Goal: Find specific page/section: Find specific page/section

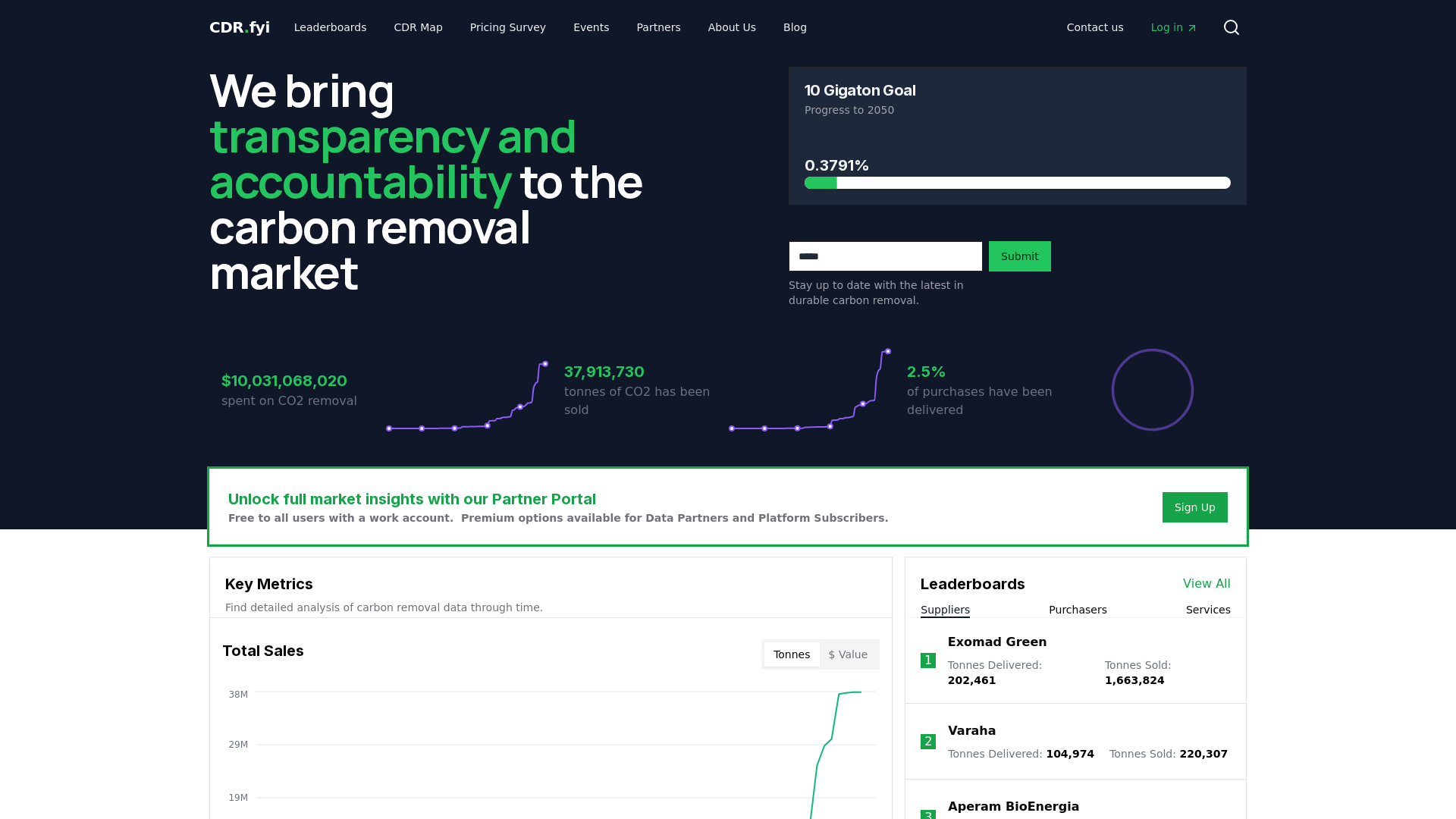
click at [1178, 32] on span "Log in" at bounding box center [1175, 27] width 47 height 15
click at [414, 25] on link "CDR Map" at bounding box center [418, 28] width 73 height 28
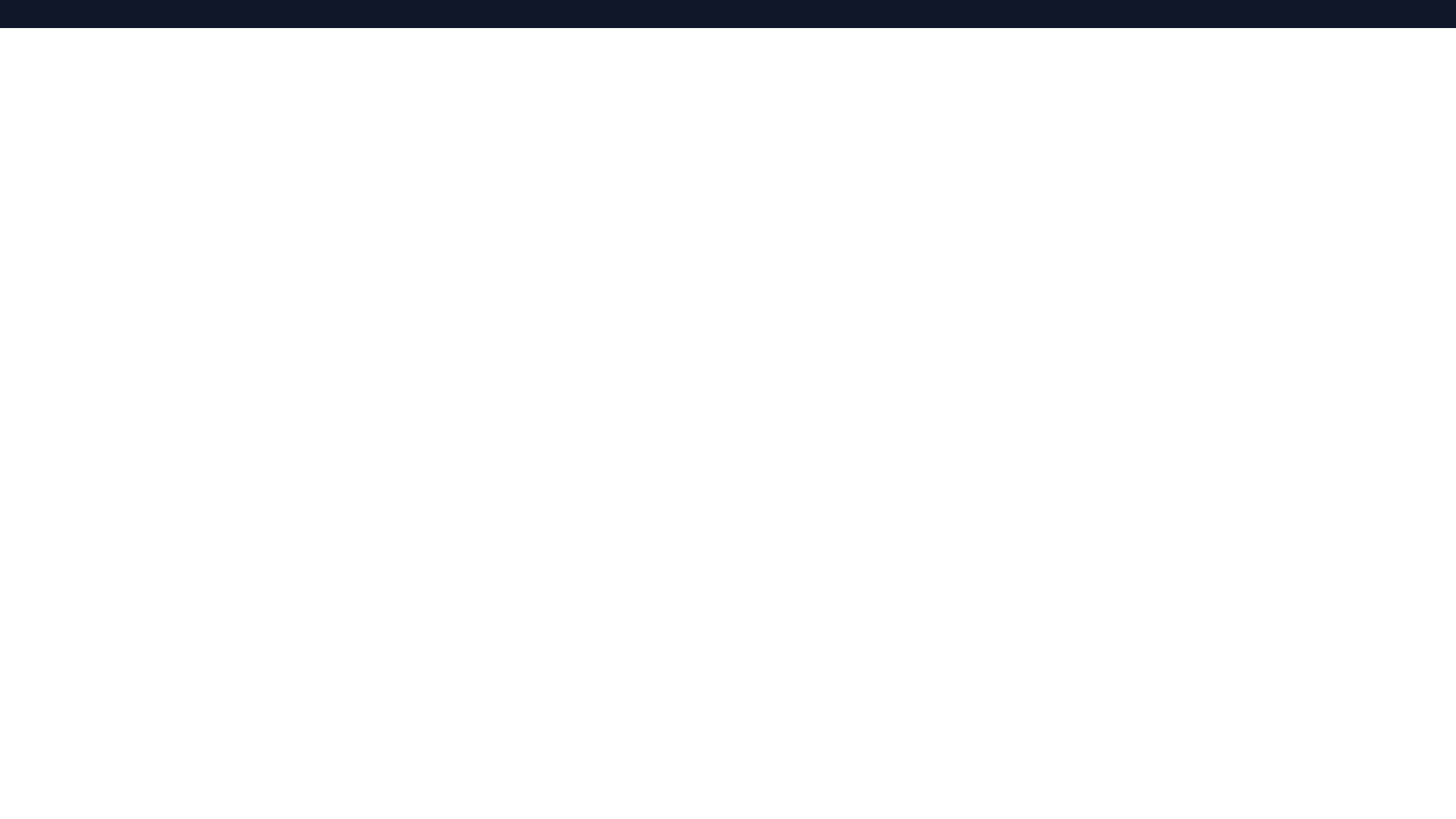
scroll to position [222, 0]
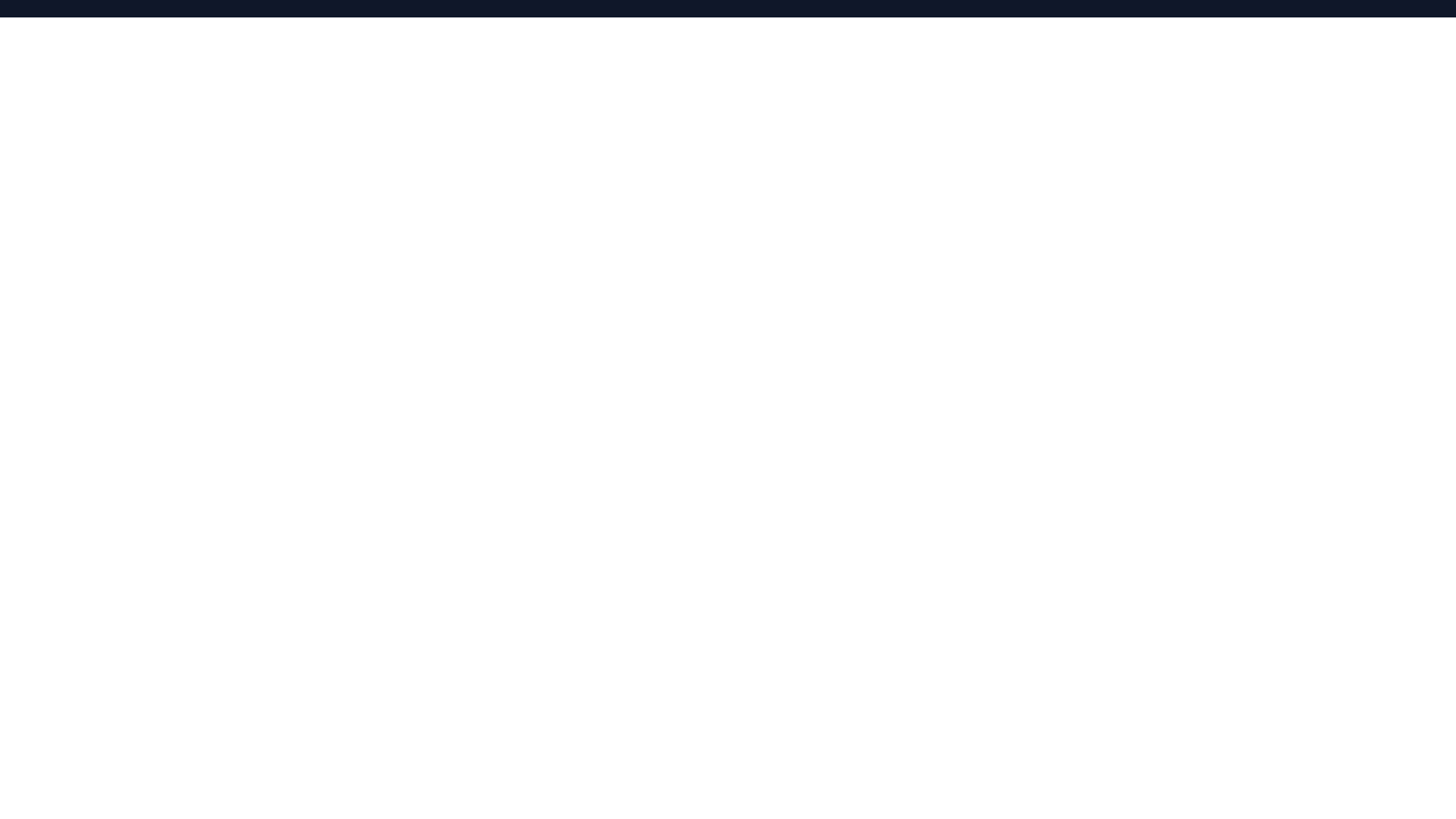
click at [1352, 448] on div at bounding box center [728, 397] width 1456 height 759
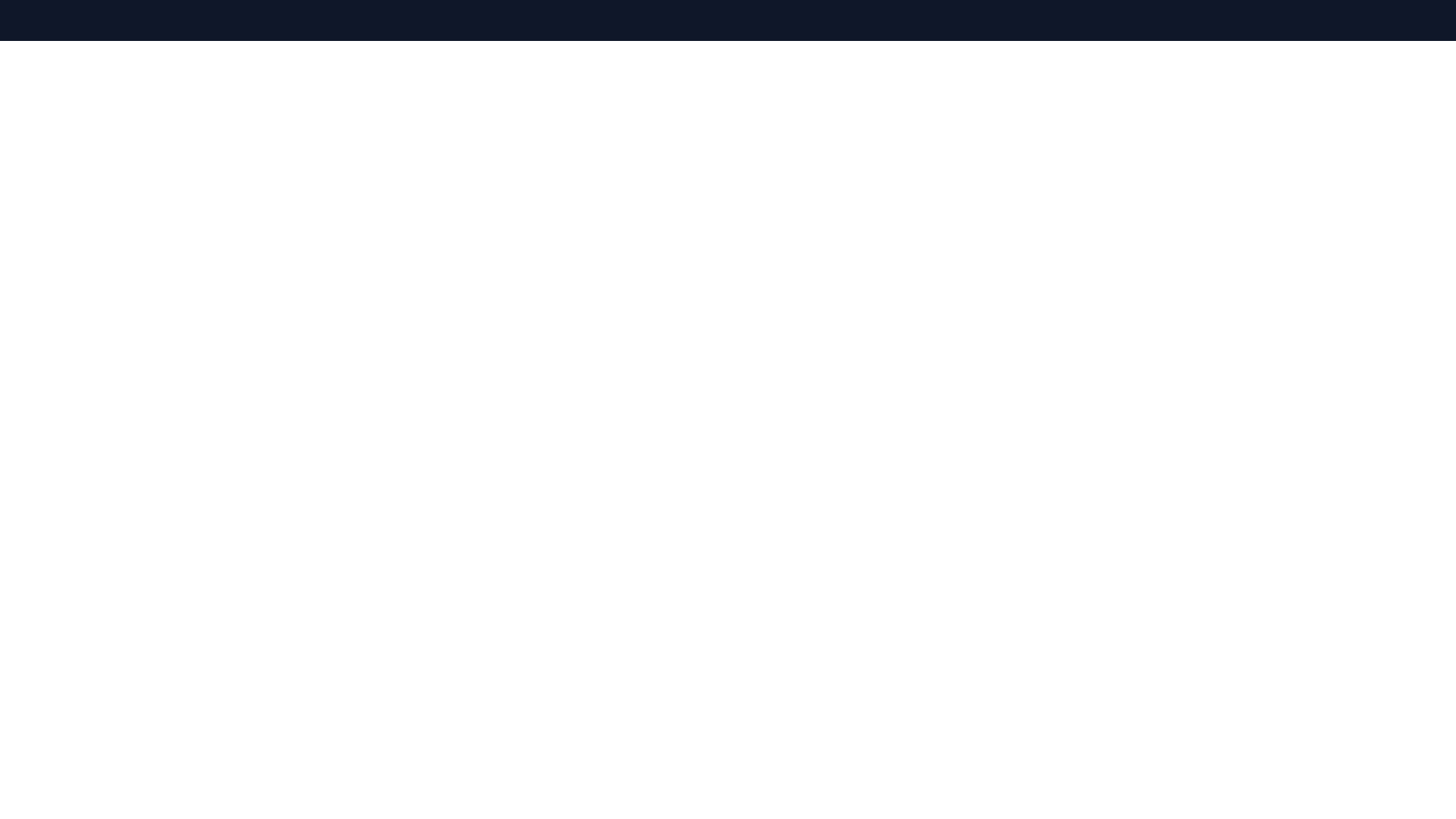
scroll to position [181, 0]
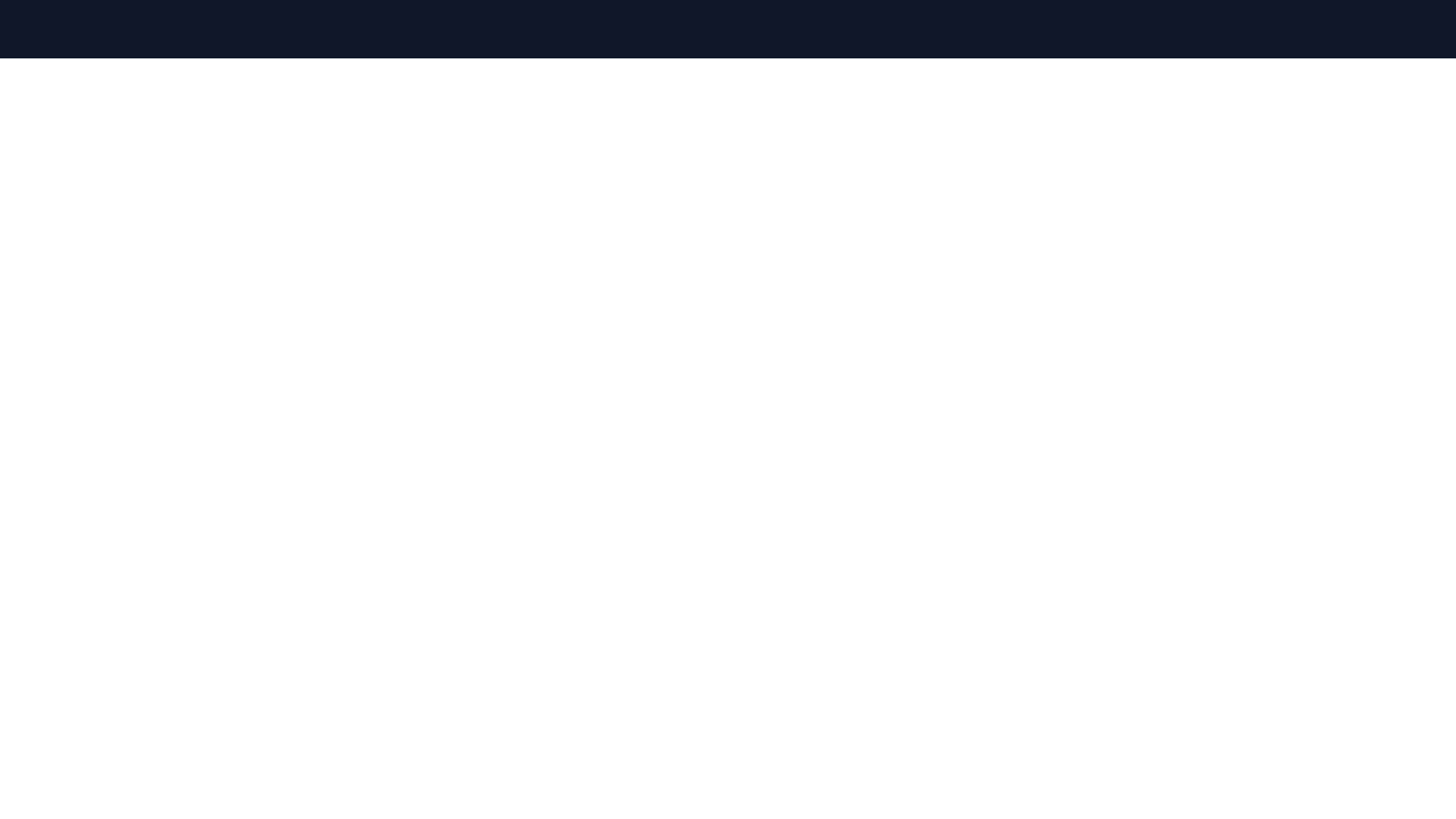
click at [112, 355] on div at bounding box center [728, 437] width 1456 height 759
click at [128, 246] on div at bounding box center [728, 437] width 1456 height 759
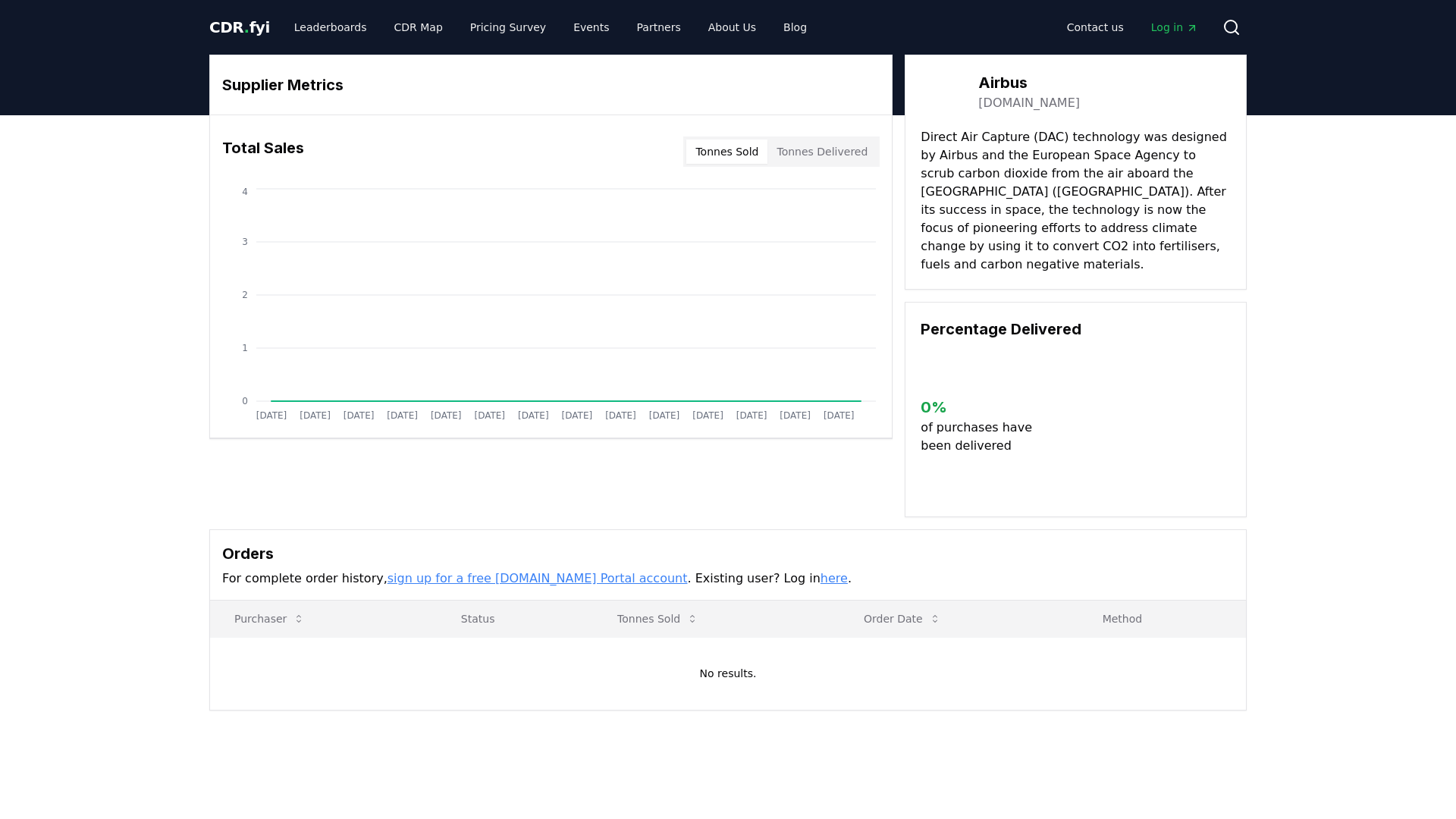
click at [169, 358] on div "Supplier Metrics Total Sales Tonnes Sold Tonnes Delivered [DATE] [DATE] [DATE] …" at bounding box center [728, 443] width 1456 height 656
